Goal: Transaction & Acquisition: Subscribe to service/newsletter

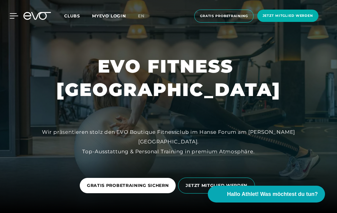
click at [12, 17] on icon at bounding box center [14, 15] width 9 height 5
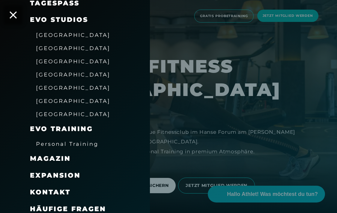
scroll to position [102, 0]
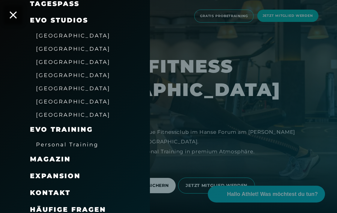
click at [59, 172] on span "Expansion" at bounding box center [55, 176] width 51 height 8
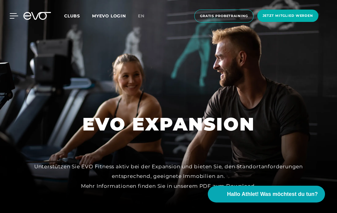
click at [14, 16] on icon at bounding box center [14, 16] width 8 height 5
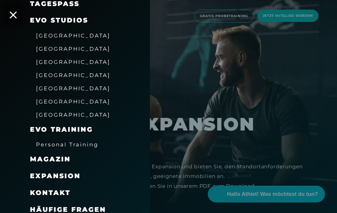
click at [56, 59] on span "[GEOGRAPHIC_DATA]" at bounding box center [73, 62] width 74 height 6
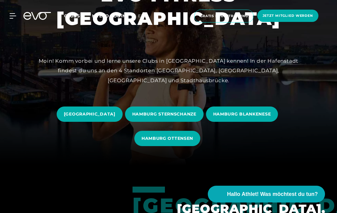
scroll to position [15, 0]
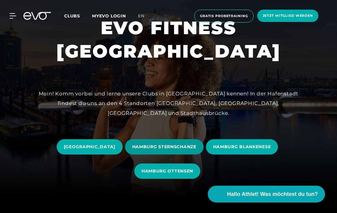
click at [155, 146] on span "HAMBURG STERNSCHANZE" at bounding box center [164, 147] width 64 height 6
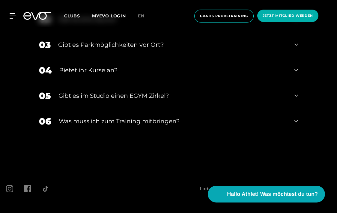
scroll to position [1905, 0]
click at [14, 213] on span "Jobs" at bounding box center [10, 215] width 8 height 5
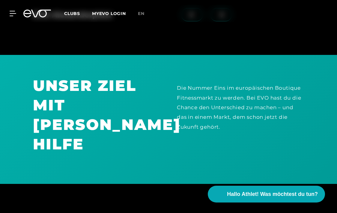
scroll to position [422, 0]
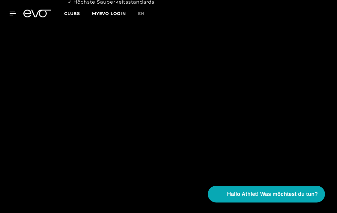
click at [42, 10] on icon at bounding box center [37, 14] width 28 height 8
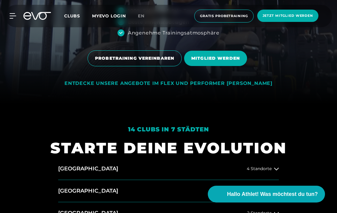
scroll to position [109, 0]
click at [15, 13] on div "MyEVO Login Über EVO Mitgliedschaften Probetraining TAGESPASS EVO Studios [GEOG…" at bounding box center [168, 16] width 335 height 23
click at [14, 17] on icon at bounding box center [14, 15] width 9 height 5
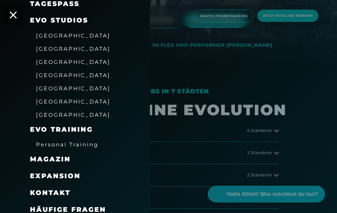
scroll to position [152, 0]
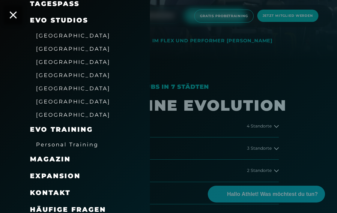
click at [47, 59] on span "[GEOGRAPHIC_DATA]" at bounding box center [73, 62] width 74 height 6
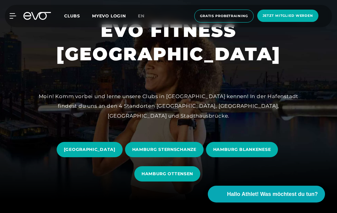
scroll to position [77, 0]
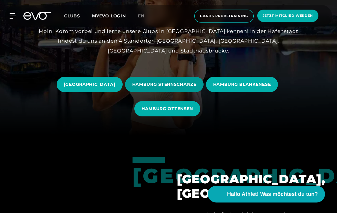
click at [197, 86] on span "HAMBURG STERNSCHANZE" at bounding box center [164, 84] width 64 height 6
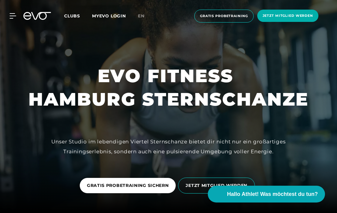
click at [70, 17] on span "Clubs" at bounding box center [72, 15] width 16 height 5
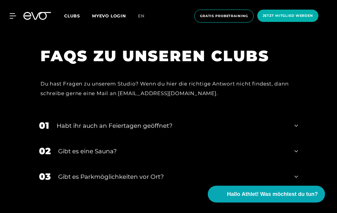
scroll to position [2332, 0]
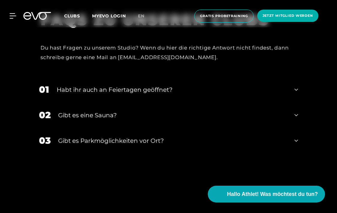
click at [295, 112] on icon at bounding box center [297, 115] width 4 height 7
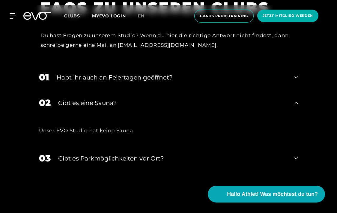
scroll to position [2347, 0]
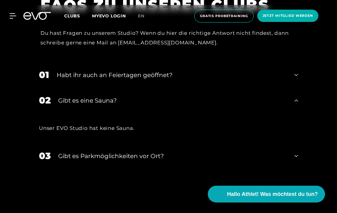
click at [299, 143] on div "03 Gibt es Parkmöglichkeiten vor Ort?" at bounding box center [168, 156] width 271 height 26
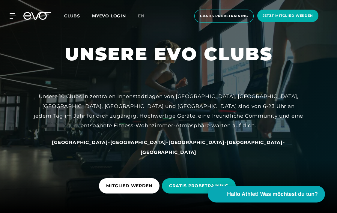
scroll to position [0, 0]
click at [12, 14] on icon at bounding box center [14, 15] width 9 height 5
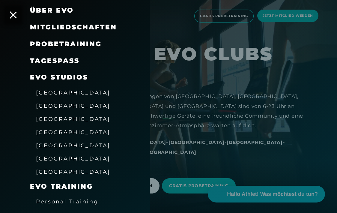
click at [54, 24] on span "Mitgliedschaften" at bounding box center [73, 27] width 87 height 8
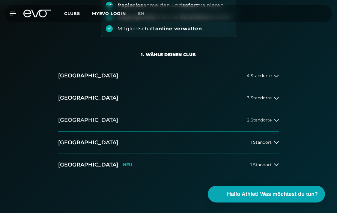
scroll to position [92, 0]
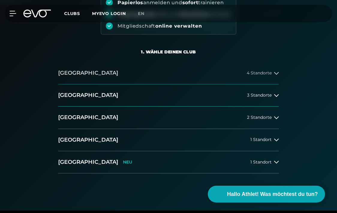
click at [271, 72] on span "4 Standorte" at bounding box center [259, 73] width 25 height 5
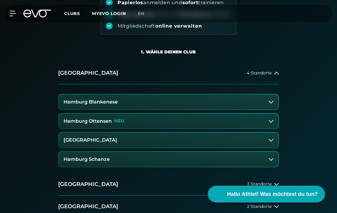
click at [272, 120] on icon at bounding box center [271, 121] width 5 height 5
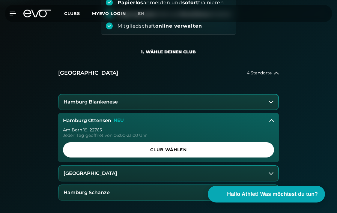
click at [275, 102] on button "Hamburg Blankenese" at bounding box center [169, 102] width 220 height 15
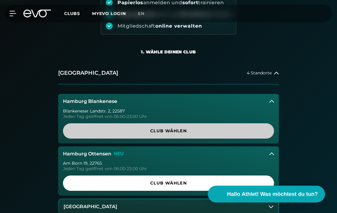
click at [235, 127] on span "Club wählen" at bounding box center [168, 130] width 211 height 15
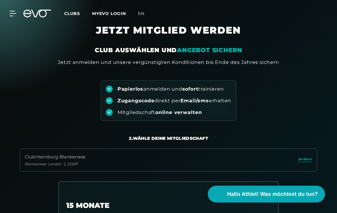
scroll to position [1, 0]
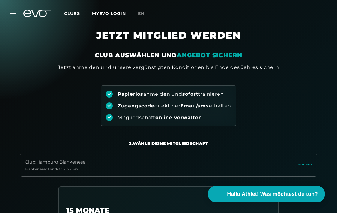
click at [304, 164] on span "ändern" at bounding box center [306, 164] width 14 height 5
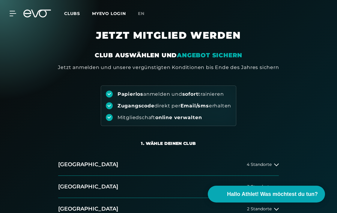
scroll to position [46, 0]
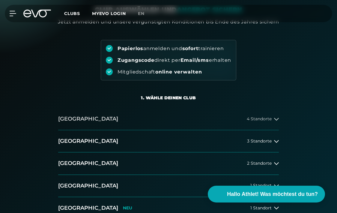
click at [273, 121] on div "4 Standorte" at bounding box center [263, 119] width 32 height 5
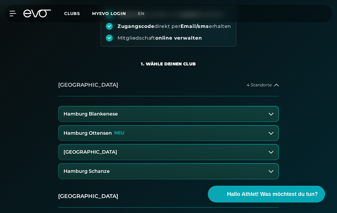
scroll to position [91, 0]
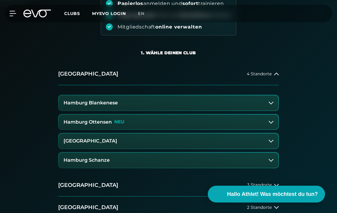
click at [275, 159] on button "Hamburg Schanze" at bounding box center [169, 160] width 220 height 15
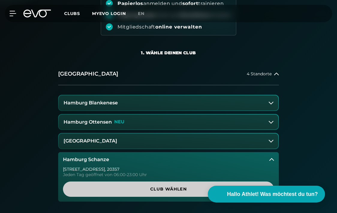
click at [177, 183] on span "Club wählen" at bounding box center [168, 189] width 211 height 15
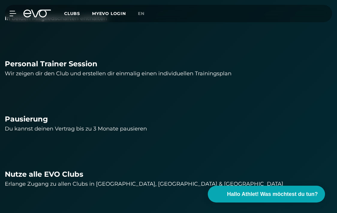
scroll to position [633, 0]
